Goal: Transaction & Acquisition: Purchase product/service

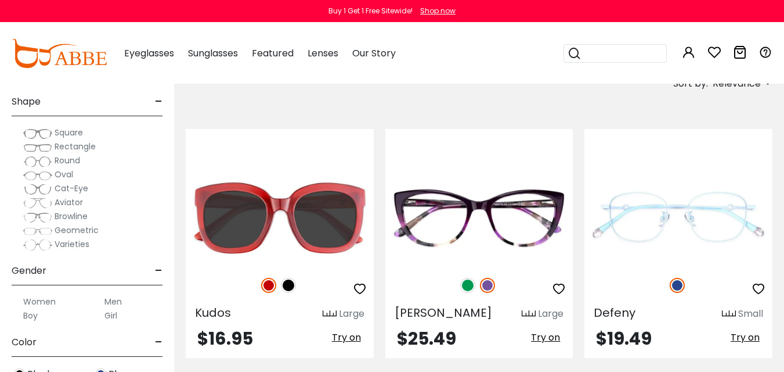
scroll to position [116, 0]
click at [30, 158] on img at bounding box center [37, 161] width 29 height 12
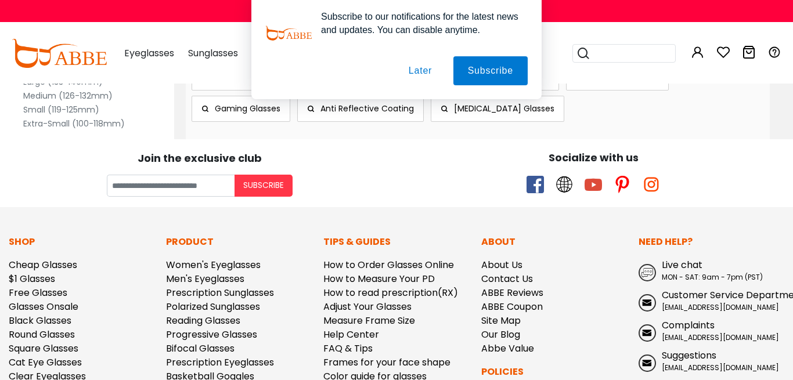
scroll to position [1914, 0]
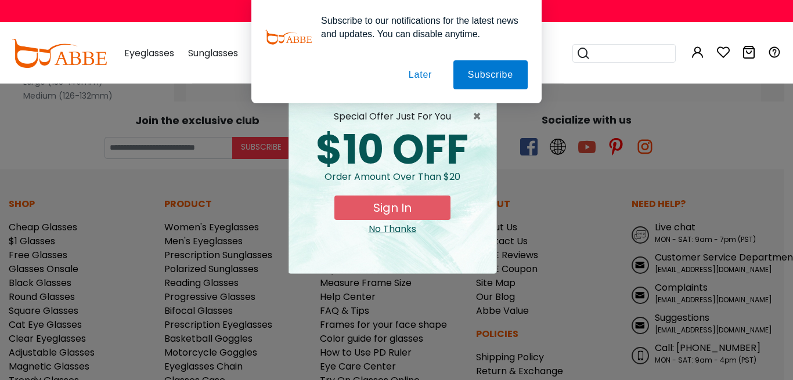
click at [0, 0] on button "Later" at bounding box center [0, 0] width 0 height 0
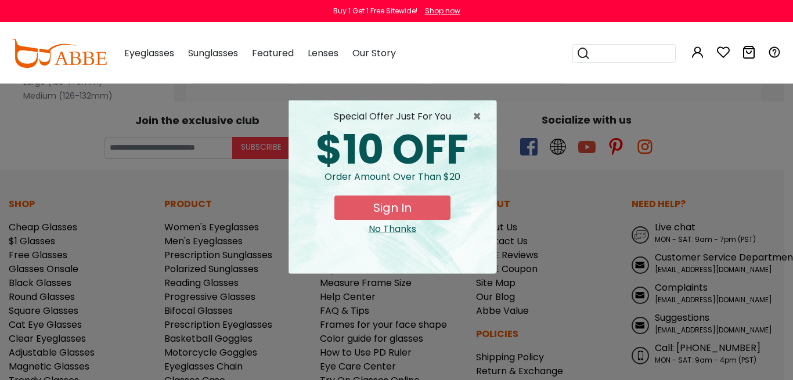
click at [401, 225] on div "No Thanks" at bounding box center [392, 229] width 189 height 14
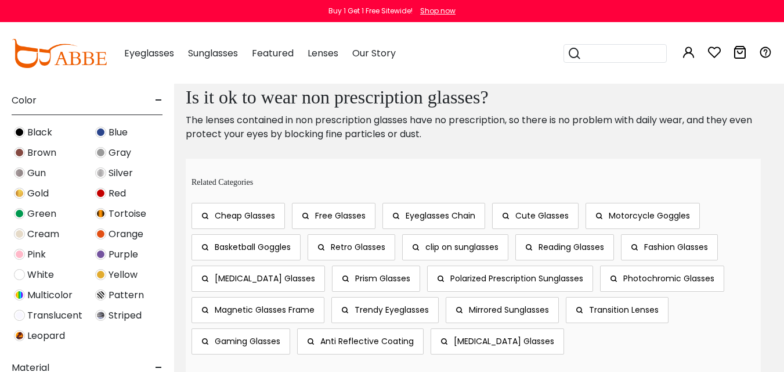
scroll to position [1623, 0]
